Goal: Information Seeking & Learning: Understand process/instructions

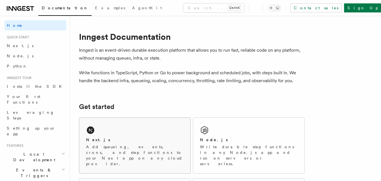
click at [119, 132] on div "Next.js Add queueing, events, crons, and step functions to your Next app on any…" at bounding box center [134, 146] width 111 height 56
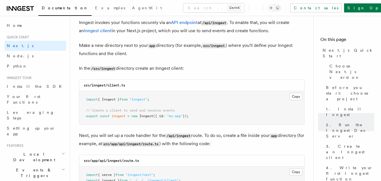
scroll to position [677, 0]
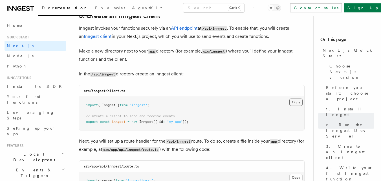
click at [291, 104] on button "Copy Copied" at bounding box center [295, 101] width 13 height 7
click at [211, 111] on pre "import { Inngest } from "inngest" ; // Create a client to send and receive even…" at bounding box center [191, 113] width 225 height 33
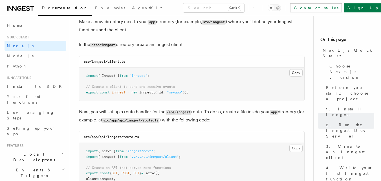
scroll to position [762, 0]
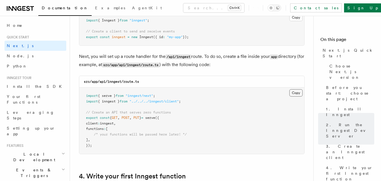
click at [291, 93] on button "Copy Copied" at bounding box center [295, 92] width 13 height 7
